Goal: Subscribe to service/newsletter

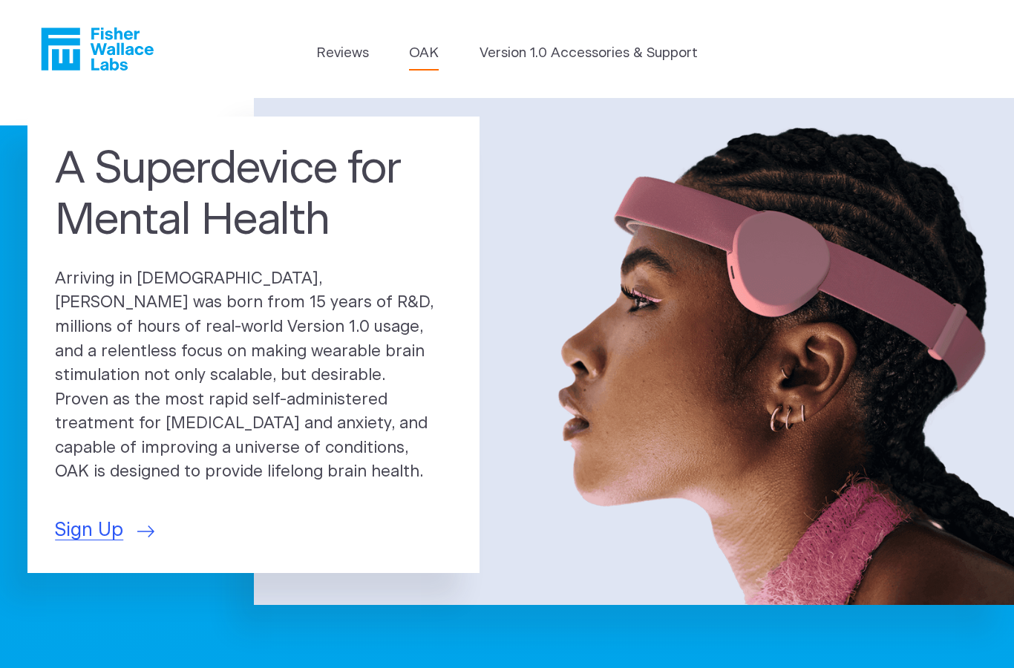
click at [419, 55] on link "OAK" at bounding box center [424, 53] width 30 height 21
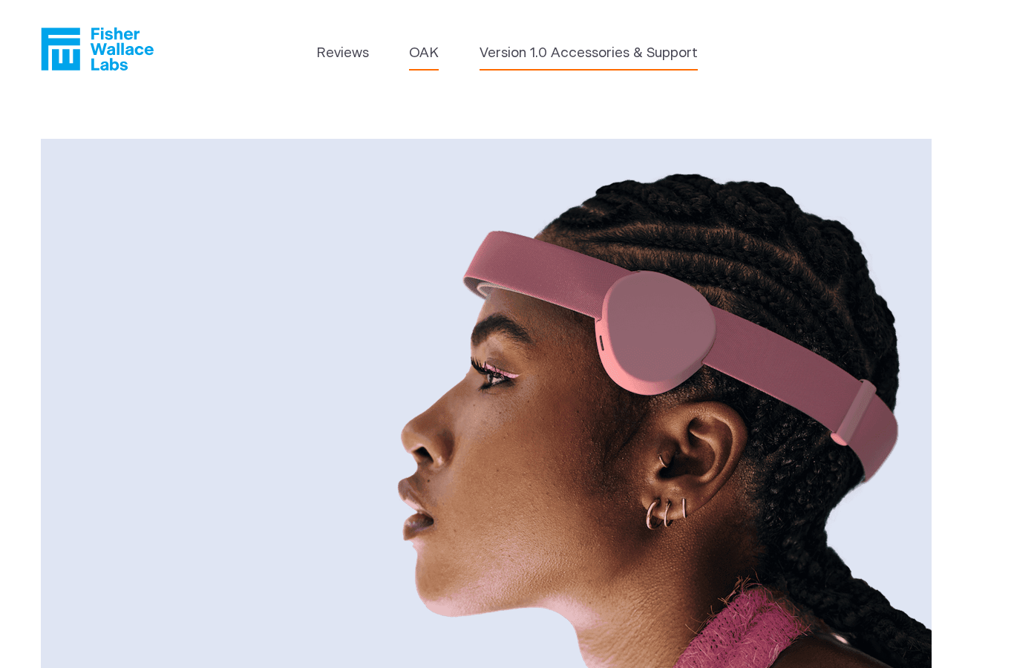
click at [612, 50] on link "Version 1.0 Accessories & Support" at bounding box center [589, 53] width 218 height 21
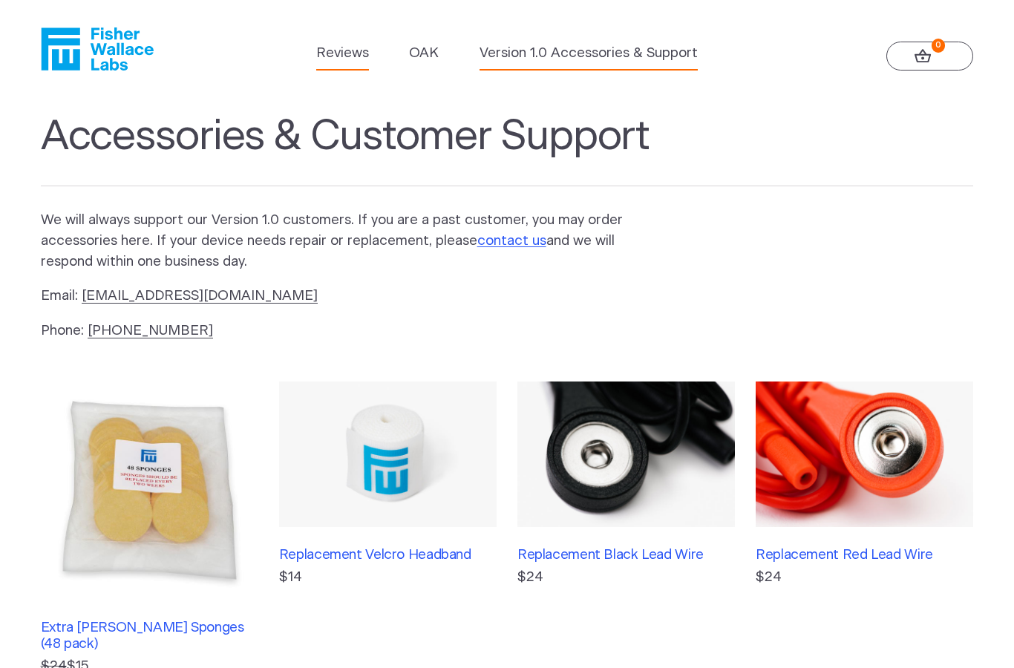
click at [327, 57] on link "Reviews" at bounding box center [342, 53] width 53 height 21
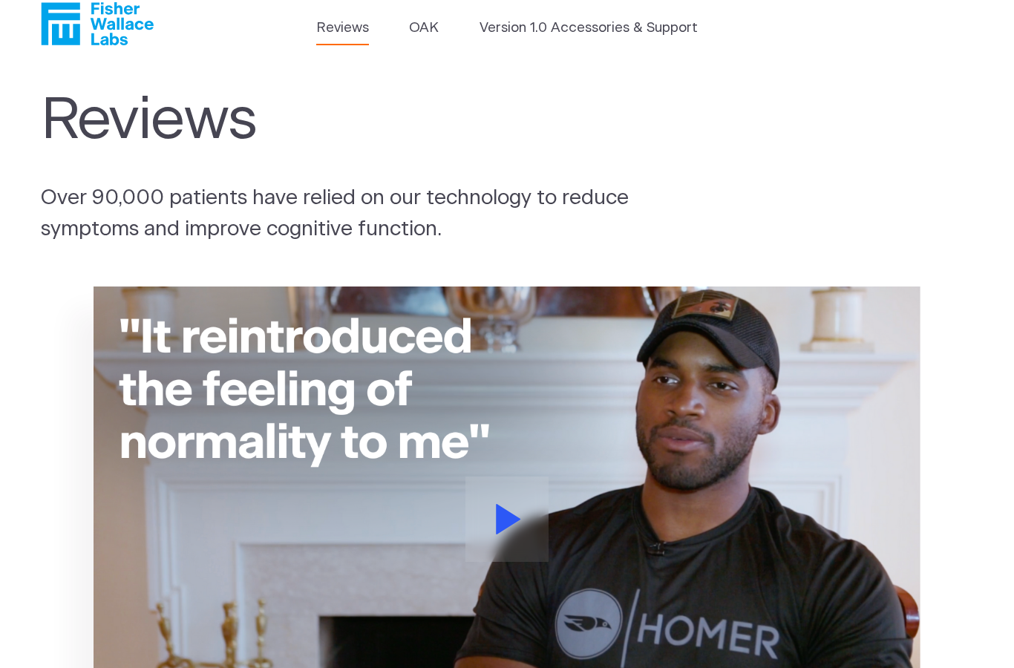
scroll to position [39, 0]
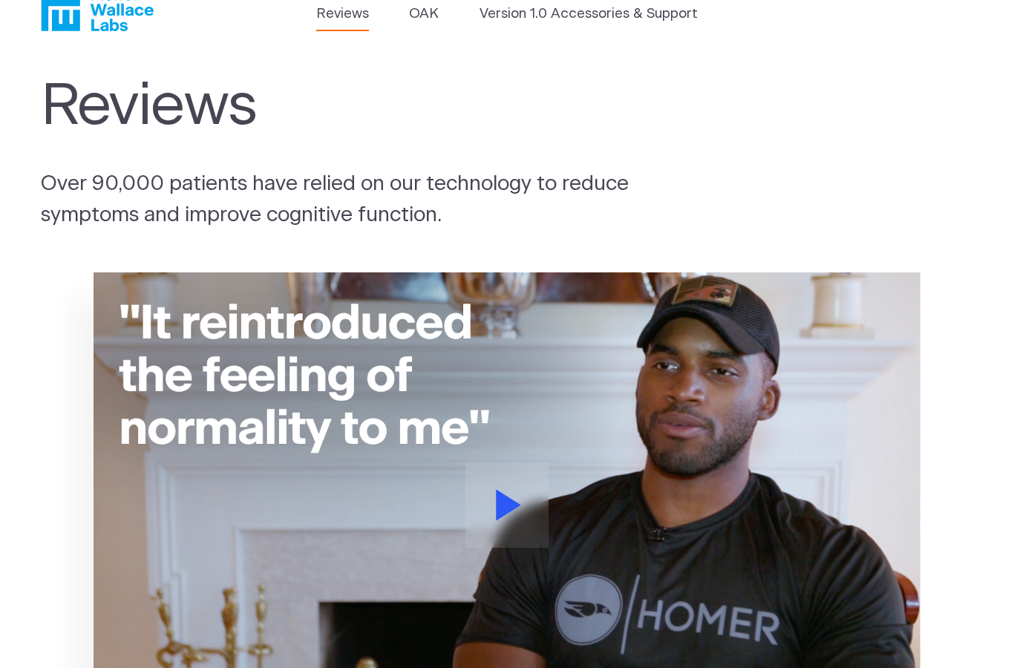
click at [531, 494] on button at bounding box center [507, 504] width 84 height 85
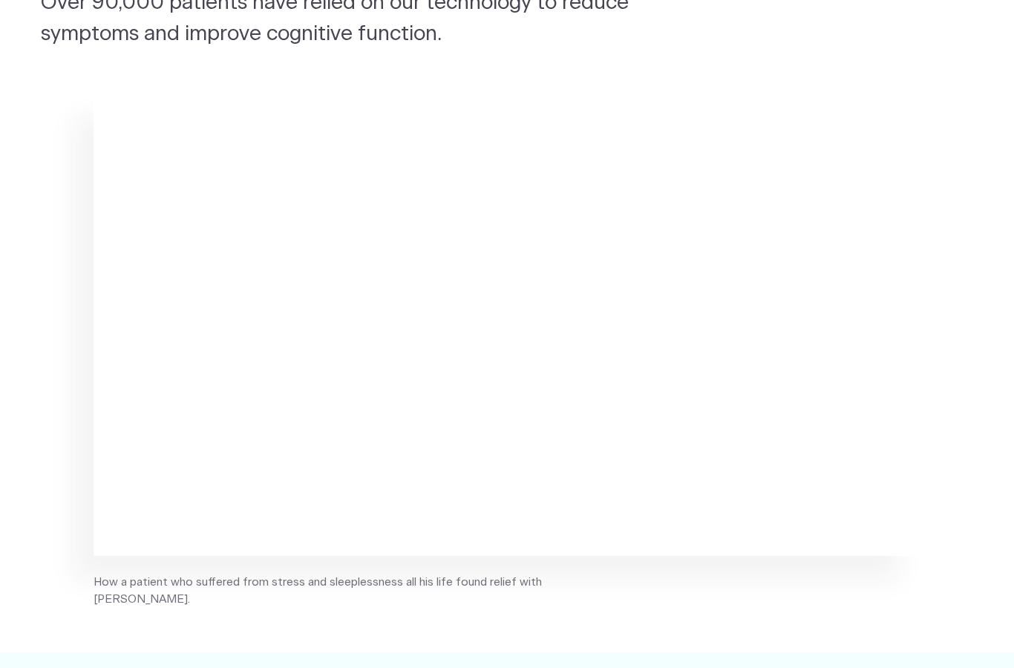
scroll to position [0, 0]
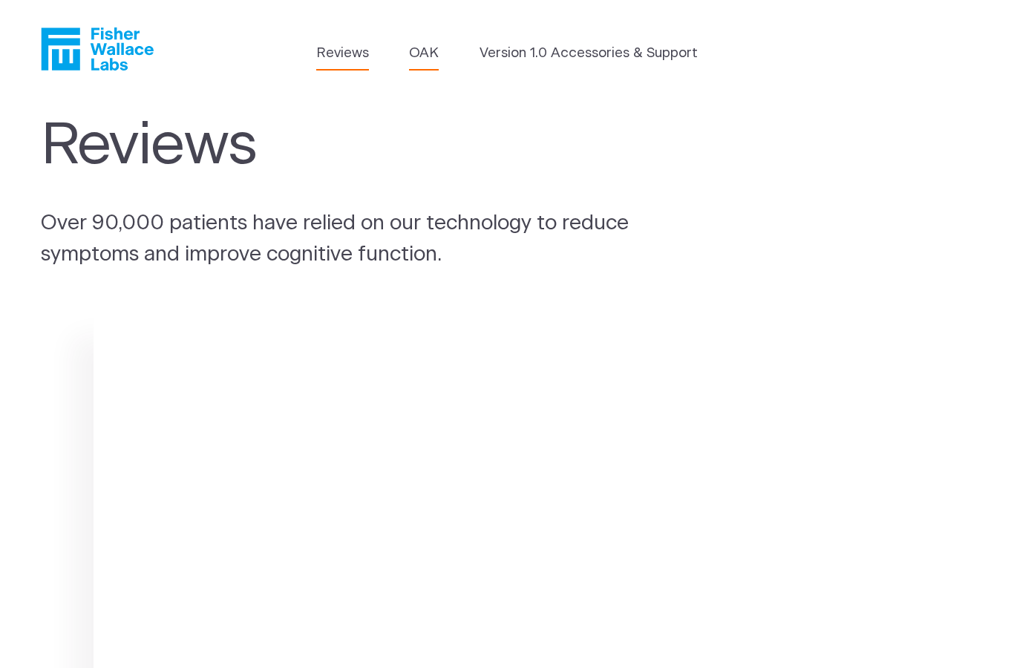
click at [425, 47] on link "OAK" at bounding box center [424, 53] width 30 height 21
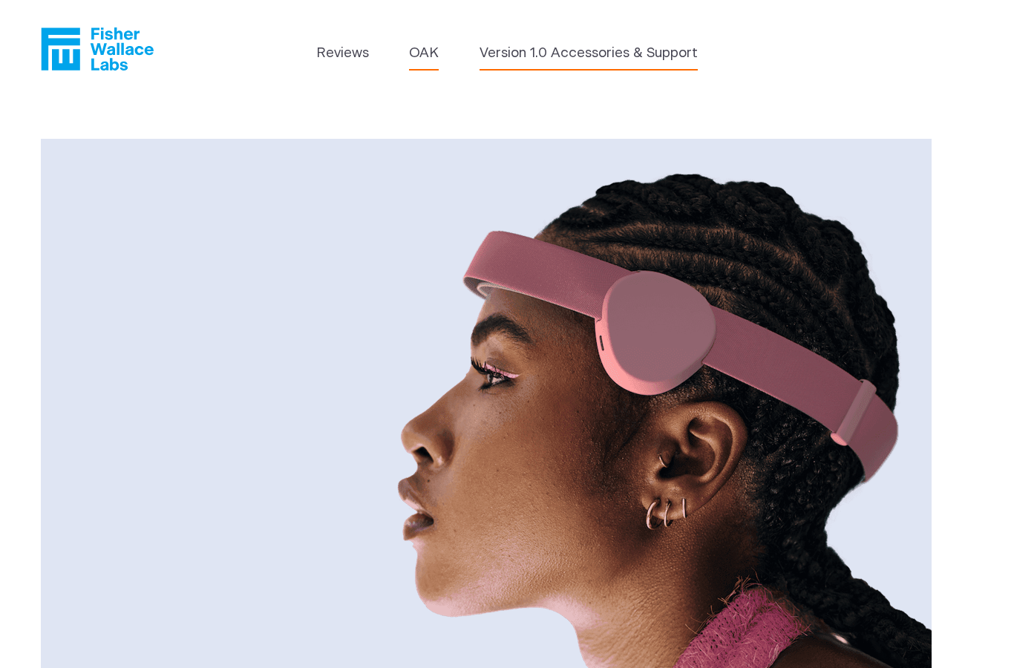
click at [595, 58] on link "Version 1.0 Accessories & Support" at bounding box center [589, 53] width 218 height 21
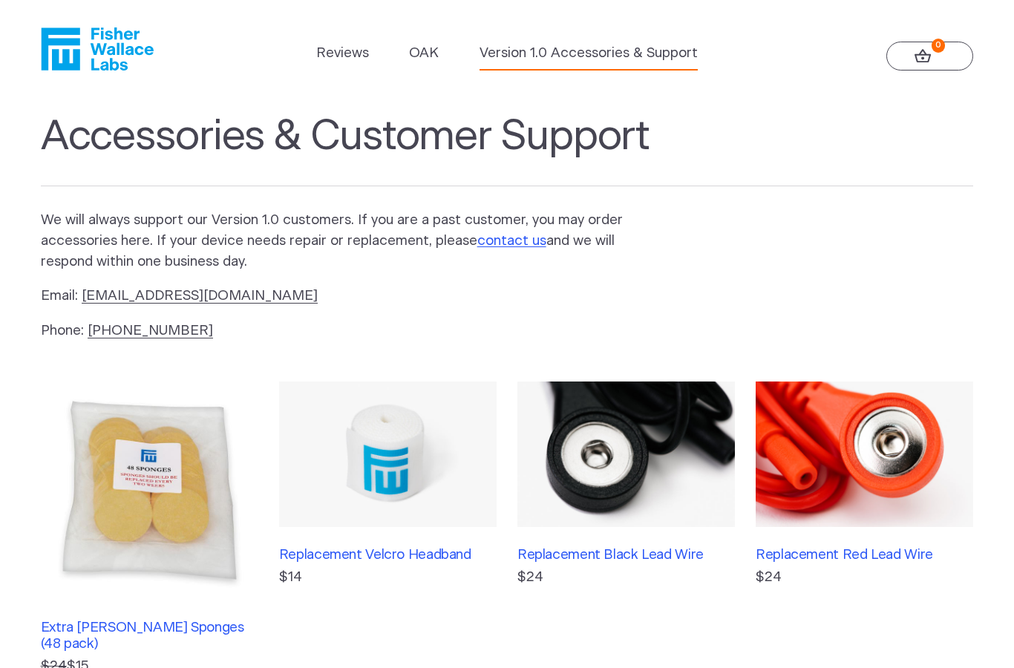
click at [96, 55] on icon "Fisher Wallace" at bounding box center [103, 48] width 102 height 43
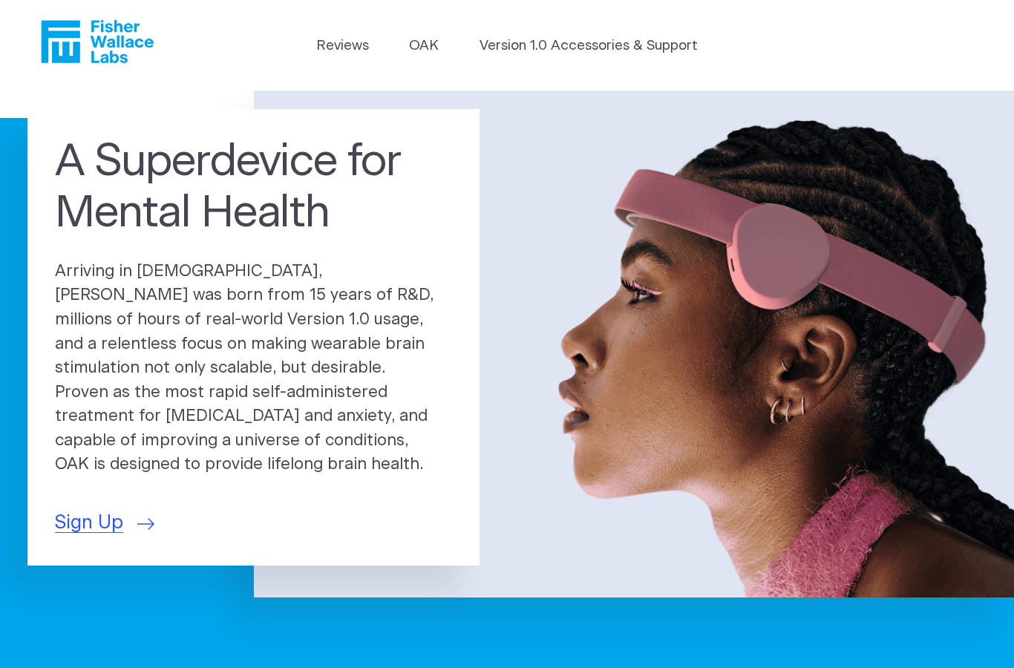
scroll to position [7, 0]
click at [91, 509] on span "Sign Up" at bounding box center [89, 523] width 68 height 28
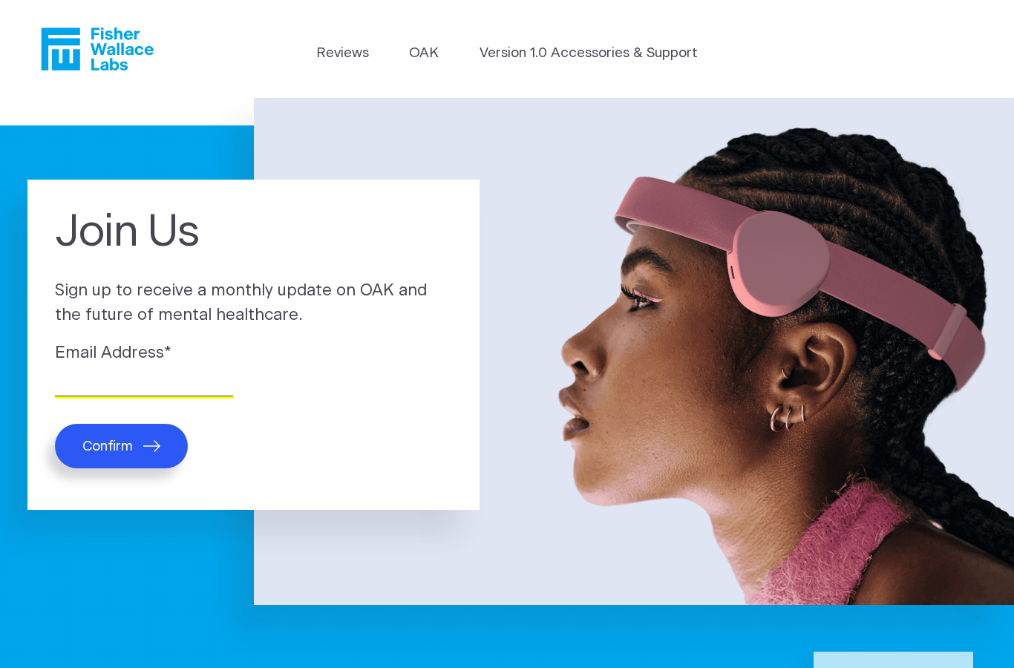
click at [156, 390] on input "Email Address *" at bounding box center [144, 384] width 178 height 23
type input "[EMAIL_ADDRESS][DOMAIN_NAME]"
click at [91, 448] on span "Confirm" at bounding box center [107, 446] width 50 height 17
